Goal: Task Accomplishment & Management: Complete application form

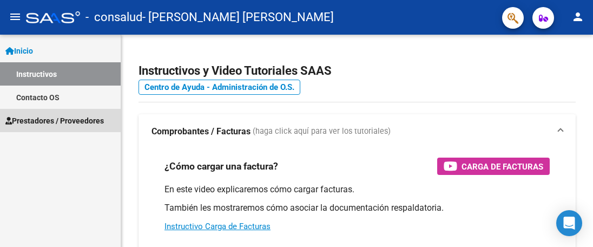
click at [49, 121] on span "Prestadores / Proveedores" at bounding box center [54, 121] width 98 height 12
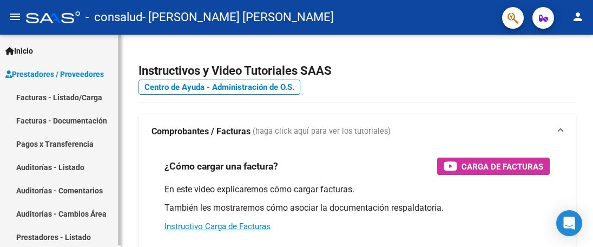
scroll to position [2, 0]
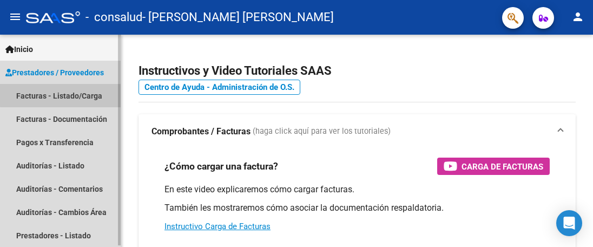
click at [63, 93] on link "Facturas - Listado/Carga" at bounding box center [60, 95] width 121 height 23
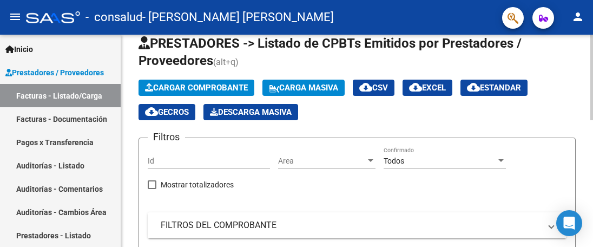
scroll to position [54, 0]
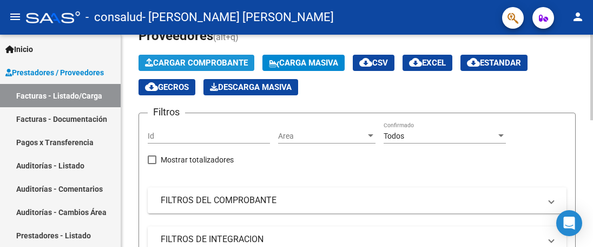
click at [190, 64] on span "Cargar Comprobante" at bounding box center [196, 63] width 103 height 10
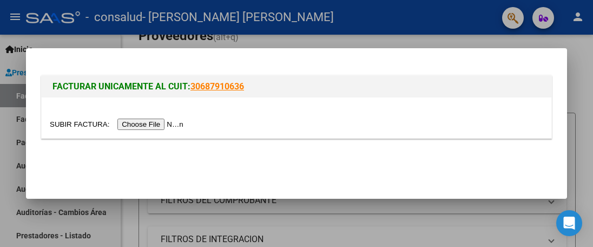
click at [173, 122] on input "file" at bounding box center [118, 124] width 137 height 11
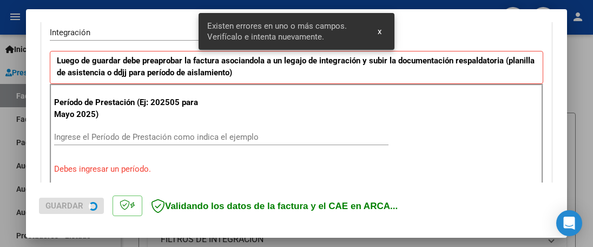
scroll to position [275, 0]
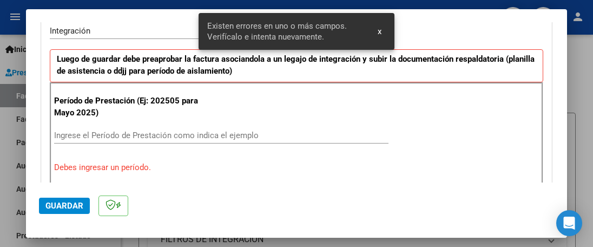
click at [170, 131] on input "Ingrese el Período de Prestación como indica el ejemplo" at bounding box center [221, 135] width 334 height 10
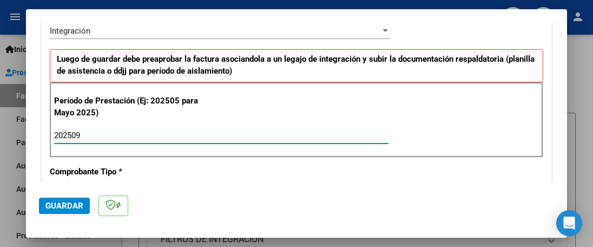
type input "202509"
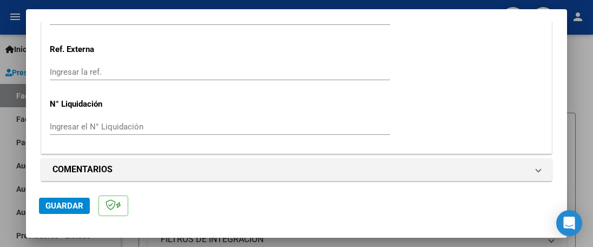
scroll to position [823, 0]
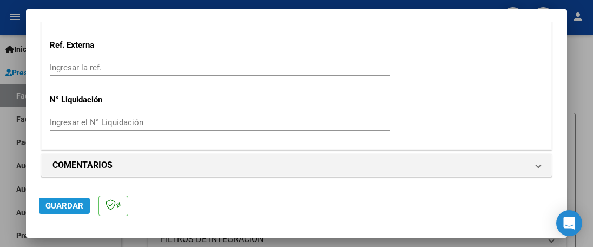
click at [73, 202] on span "Guardar" at bounding box center [64, 206] width 38 height 10
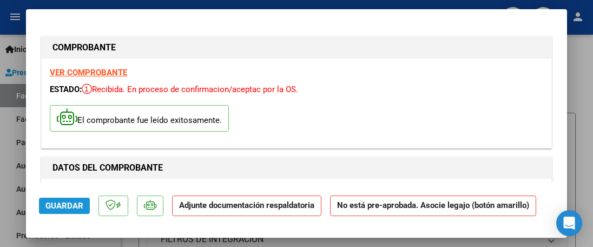
click at [81, 203] on span "Guardar" at bounding box center [64, 206] width 38 height 10
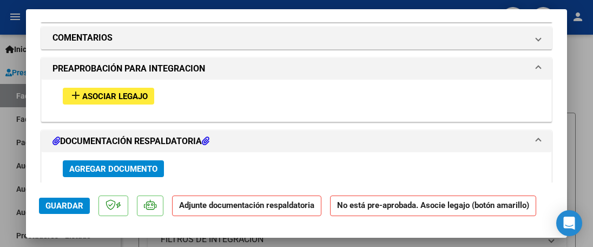
scroll to position [919, 0]
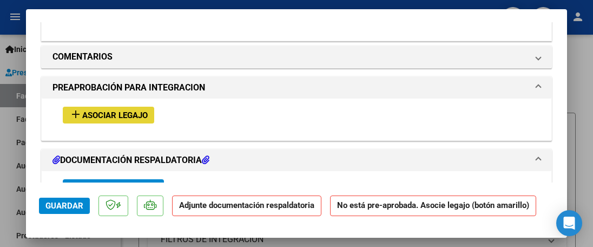
click at [115, 110] on span "Asociar Legajo" at bounding box center [114, 115] width 65 height 10
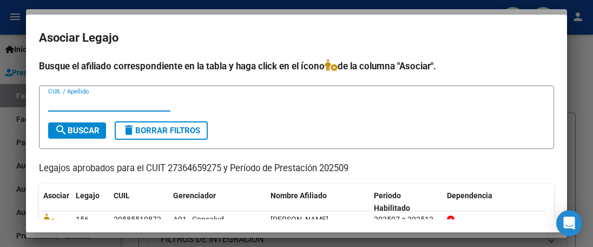
click at [11, 27] on div at bounding box center [296, 123] width 593 height 247
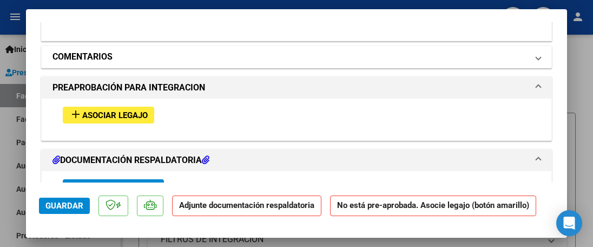
click at [527, 55] on mat-expansion-panel-header "COMENTARIOS" at bounding box center [297, 57] width 510 height 22
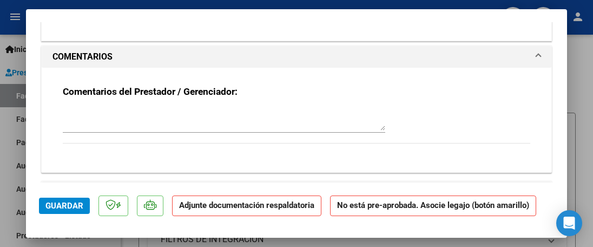
click at [527, 55] on mat-expansion-panel-header "COMENTARIOS" at bounding box center [297, 57] width 510 height 22
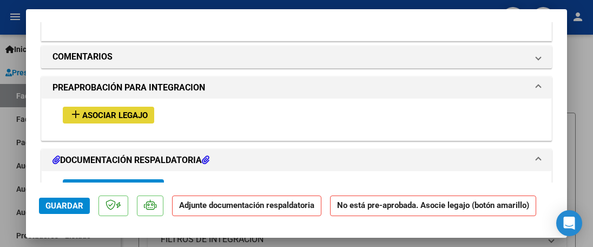
click at [80, 108] on mat-icon "add" at bounding box center [75, 114] width 13 height 13
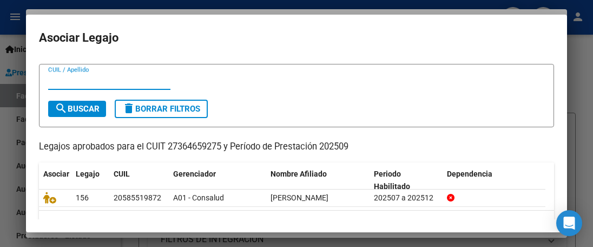
scroll to position [0, 0]
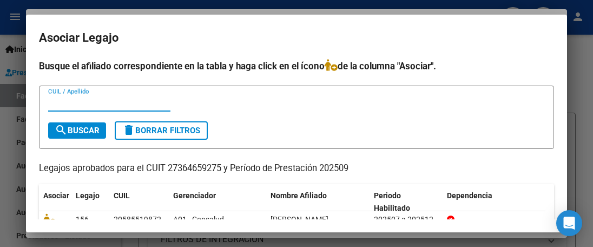
click at [582, 56] on div at bounding box center [296, 123] width 593 height 247
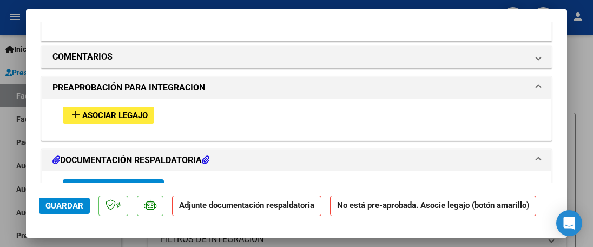
scroll to position [23, 0]
click at [222, 200] on strong "Adjunte documentación respaldatoria" at bounding box center [246, 205] width 135 height 10
click at [232, 200] on strong "Adjunte documentación respaldatoria" at bounding box center [246, 205] width 135 height 10
click at [71, 201] on span "Guardar" at bounding box center [64, 206] width 38 height 10
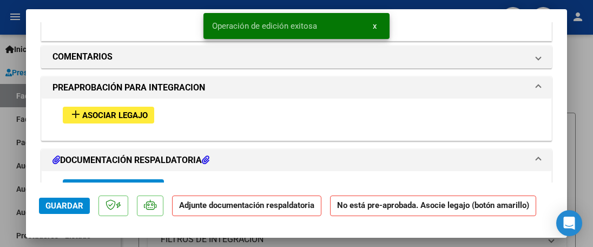
click at [204, 200] on strong "Adjunte documentación respaldatoria" at bounding box center [246, 205] width 135 height 10
click at [130, 110] on span "Asociar Legajo" at bounding box center [114, 115] width 65 height 10
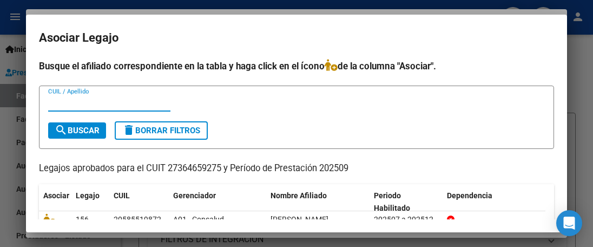
scroll to position [48, 0]
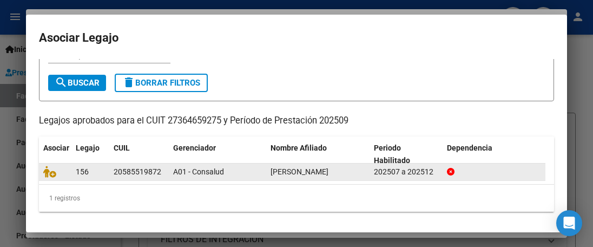
click at [162, 168] on div "20585519872" at bounding box center [139, 172] width 51 height 12
click at [119, 172] on div "20585519872" at bounding box center [138, 172] width 48 height 12
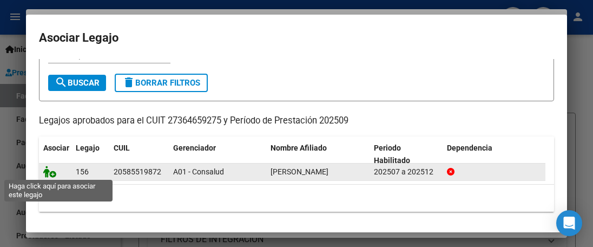
click at [47, 169] on icon at bounding box center [49, 172] width 13 height 12
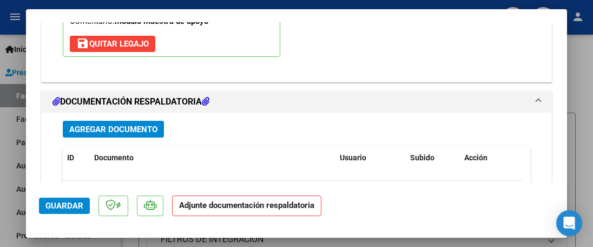
scroll to position [1163, 0]
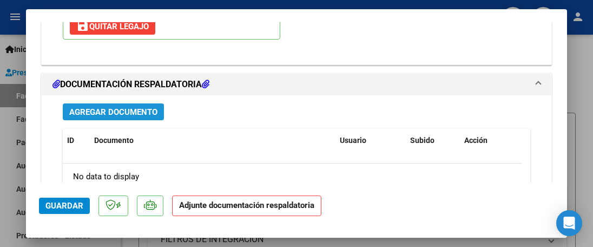
click at [124, 110] on span "Agregar Documento" at bounding box center [113, 112] width 88 height 10
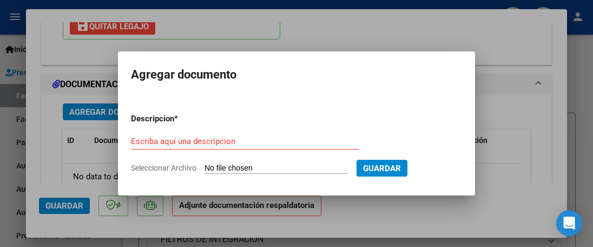
click at [324, 167] on input "Seleccionar Archivo" at bounding box center [276, 168] width 143 height 10
type input "C:\fakepath\[PERSON_NAME]. Asistencia .pdf"
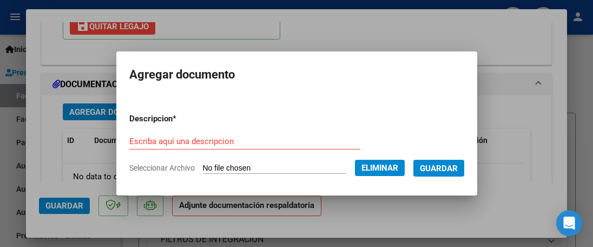
click at [209, 133] on div "Escriba aquí una descripcion" at bounding box center [244, 141] width 231 height 16
type input "A"
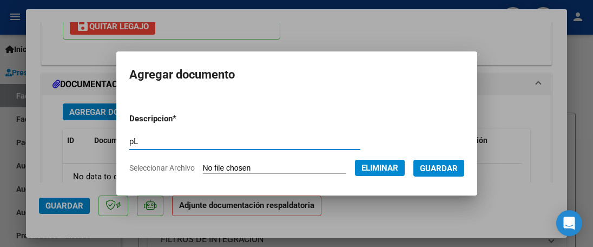
type input "p"
type input "Planilla de asistencia"
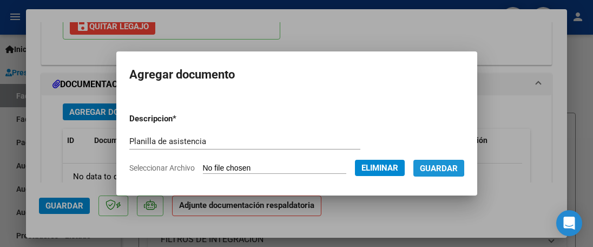
click at [440, 167] on span "Guardar" at bounding box center [439, 168] width 38 height 10
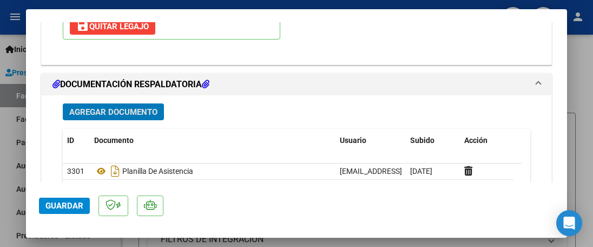
scroll to position [1304, 0]
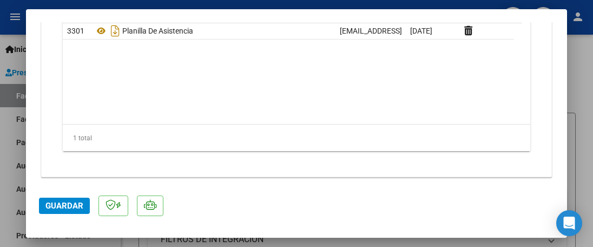
click at [78, 207] on span "Guardar" at bounding box center [64, 206] width 38 height 10
